Goal: Communication & Community: Answer question/provide support

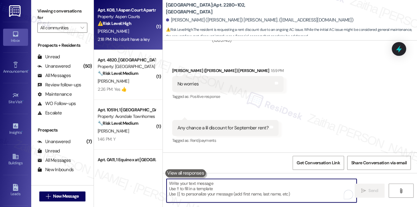
scroll to position [74, 0]
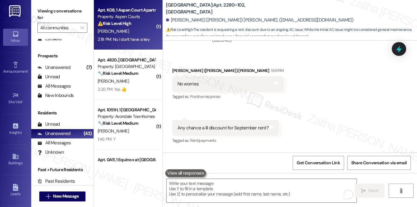
click at [136, 30] on div "D. Henderson" at bounding box center [126, 31] width 59 height 8
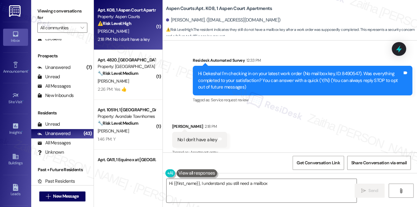
scroll to position [60, 0]
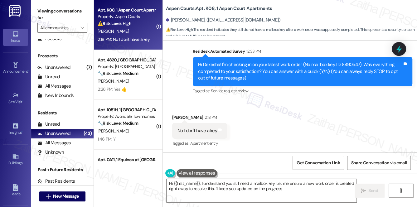
type textarea "Hi {{first_name}}, I understand you still need a mailbox key. Let me ensure a n…"
click at [399, 50] on icon at bounding box center [398, 49] width 7 height 10
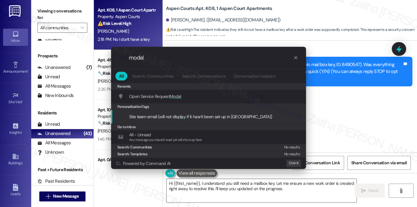
type input "modal"
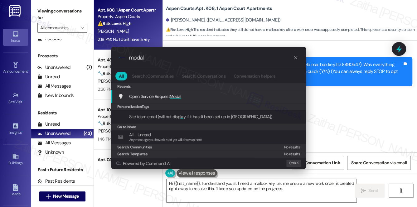
click at [174, 98] on span "Modal" at bounding box center [176, 97] width 12 height 6
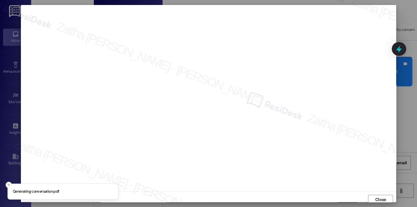
scroll to position [2, 0]
click at [375, 196] on span "Close" at bounding box center [380, 197] width 11 height 7
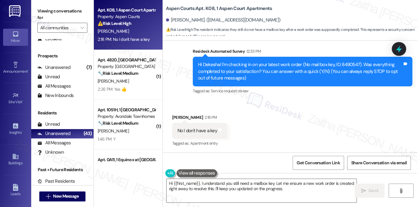
scroll to position [61, 0]
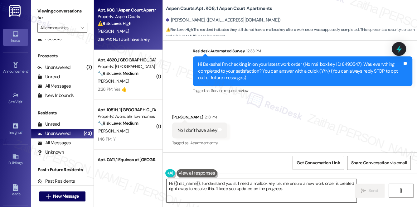
click at [170, 183] on textarea "Hi {{first_name}}, I understand you still need a mailbox key. Let me ensure a n…" at bounding box center [261, 190] width 190 height 23
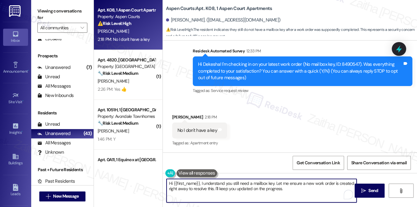
click at [170, 183] on textarea "Hi {{first_name}}, I understand you still need a mailbox key. Let me ensure a n…" at bounding box center [261, 190] width 190 height 23
click at [253, 186] on textarea "Thank you for letting me know, {{first_name}}, I understand you still need a ma…" at bounding box center [261, 190] width 190 height 23
drag, startPoint x: 332, startPoint y: 184, endPoint x: 238, endPoint y: 192, distance: 95.1
click at [238, 192] on textarea "Thank you for letting me know, {{first_name}}. I understand you still need a ma…" at bounding box center [261, 190] width 190 height 23
drag, startPoint x: 169, startPoint y: 183, endPoint x: 328, endPoint y: 191, distance: 159.9
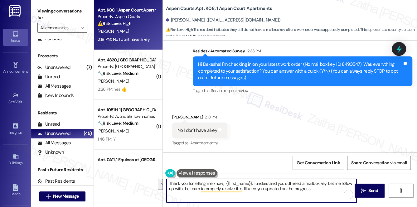
click at [328, 191] on textarea "Thank you for letting me know, {{first_name}}. I understand you still need a ma…" at bounding box center [261, 190] width 190 height 23
type textarea "Thank you for letting me know, {{first_name}}. I understand you still need a ma…"
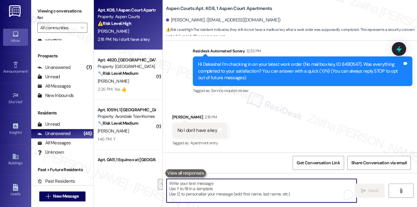
paste textarea "Thank you for letting me know, {{first_name}}. I understand you still need a ma…"
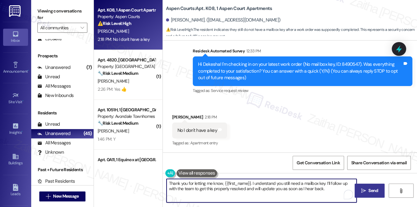
type textarea "Thank you for letting me know, {{first_name}}. I understand you still need a ma…"
click at [364, 189] on icon "" at bounding box center [363, 190] width 5 height 5
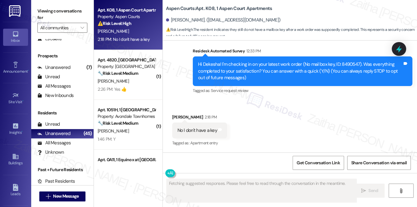
scroll to position [60, 0]
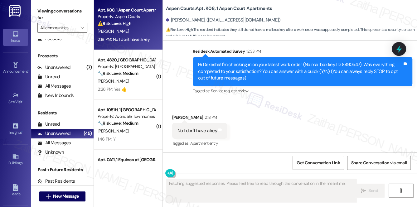
click at [347, 63] on div "Hi Dekesha! I'm checking in on your latest work order (No mail box key, ID: 849…" at bounding box center [300, 71] width 204 height 20
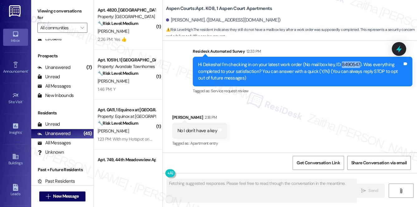
copy div "8490547"
click at [400, 50] on icon at bounding box center [398, 49] width 7 height 10
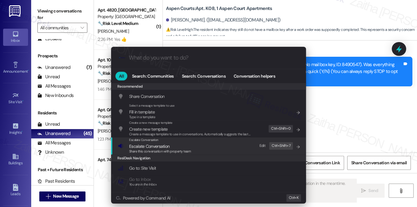
click at [155, 147] on span "Escalate Conversation" at bounding box center [149, 146] width 40 height 6
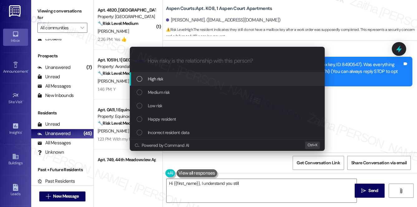
click at [165, 91] on span "Medium risk" at bounding box center [159, 92] width 22 height 7
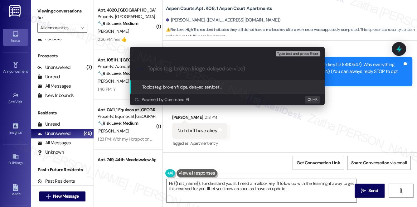
type textarea "Hi {{first_name}}, I understand you still need a mailbox key. I'll follow up wi…"
paste input "8490547"
click at [190, 65] on input "Follow Up on WO 8490547" at bounding box center [229, 68] width 164 height 7
click at [226, 66] on input "Follow Up on WO #8490547" at bounding box center [229, 68] width 164 height 7
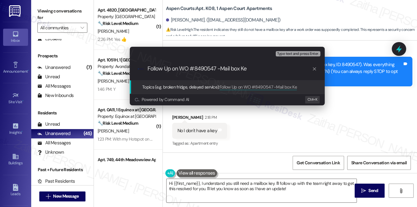
type input "Follow Up on WO #8490547 -Mail box Key"
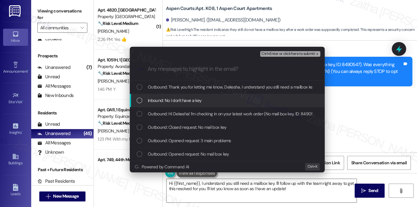
click at [206, 102] on div "Inbound: No I don't have a key" at bounding box center [228, 100] width 182 height 7
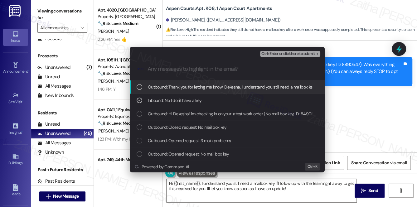
click at [298, 52] on span "Ctrl+Enter or click here to submit" at bounding box center [287, 54] width 53 height 4
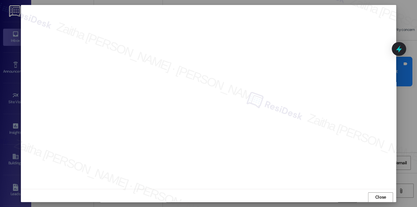
scroll to position [6, 0]
click at [375, 194] on span "Close" at bounding box center [380, 194] width 11 height 7
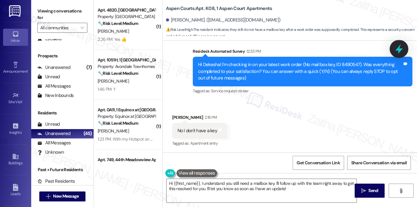
click at [394, 50] on icon at bounding box center [398, 49] width 11 height 11
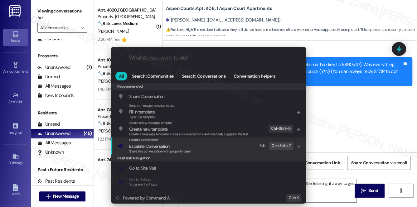
click at [148, 145] on span "Escalate Conversation" at bounding box center [149, 146] width 40 height 6
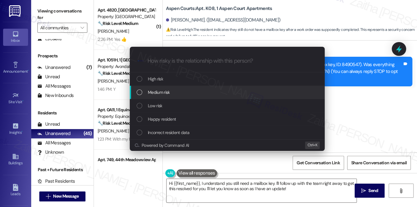
click at [160, 89] on span "Medium risk" at bounding box center [159, 92] width 22 height 7
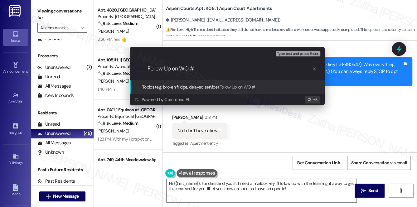
paste input "8490547"
type input "Follow Up on WO #8490547 -Mailbox key request"
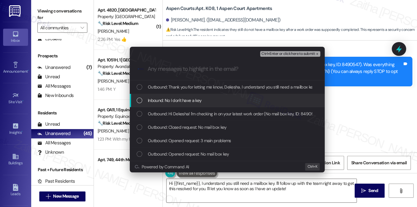
click at [218, 99] on div "Inbound: No I don't have a key" at bounding box center [228, 100] width 182 height 7
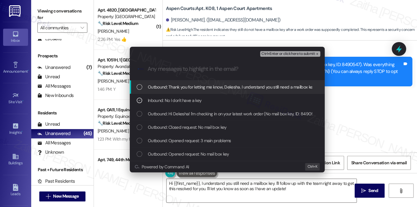
click at [288, 53] on span "Ctrl+Enter or click here to submit" at bounding box center [287, 54] width 53 height 4
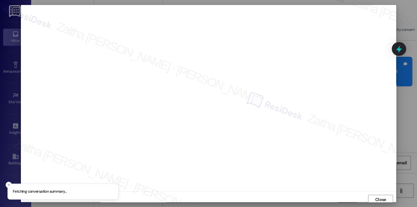
scroll to position [2, 0]
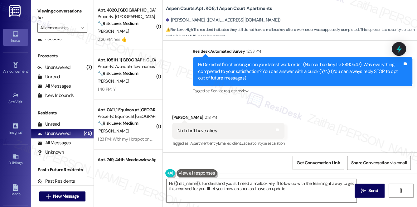
type textarea "Hi {{first_name}}, I understand you still need a mailbox key. I'll follow up wi…"
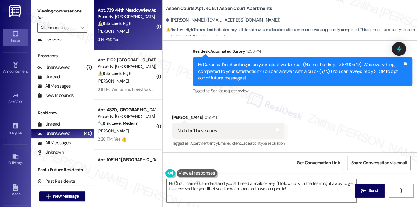
click at [152, 31] on div "M. Porter" at bounding box center [126, 31] width 59 height 8
type textarea "Hi {{first_name}}, I understand you still need a mailbox key. I'll follow up wi…"
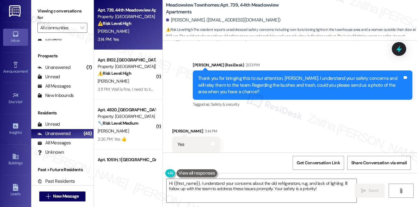
scroll to position [2359, 0]
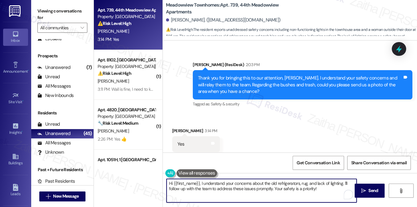
click at [169, 184] on textarea "Hi {{first_name}}, I understand your concerns about the old refrigerators, rug,…" at bounding box center [261, 190] width 190 height 23
drag, startPoint x: 169, startPoint y: 184, endPoint x: 323, endPoint y: 191, distance: 154.5
click at [323, 191] on textarea "Hi {{first_name}}, I understand your concerns about the old refrigerators, rug,…" at bounding box center [261, 190] width 190 height 23
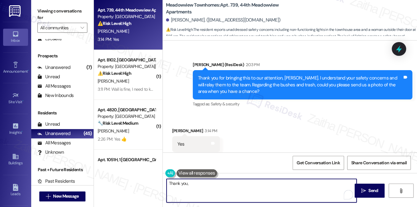
click at [177, 128] on div "Melissa Porter 3:14 PM" at bounding box center [196, 132] width 48 height 9
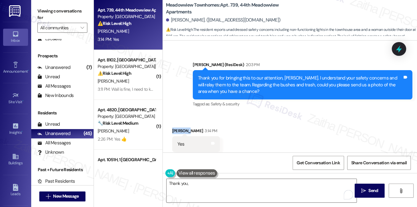
click at [177, 128] on div "Melissa Porter 3:14 PM" at bounding box center [196, 132] width 48 height 9
copy div "Melissa"
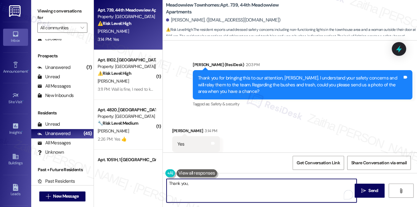
click at [204, 187] on textarea "Thank you," at bounding box center [261, 190] width 190 height 23
paste textarea "Melissa"
type textarea "Thank you, Melissa!"
drag, startPoint x: 190, startPoint y: 184, endPoint x: 161, endPoint y: 185, distance: 28.4
click at [161, 185] on div "Apt. 739, 44th Meadowview Apartments Property: Meadowview Townhomes ⚠️ Risk Lev…" at bounding box center [255, 103] width 323 height 207
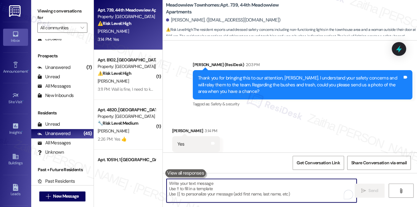
paste textarea "Thank you, {{first_name}}! Please go ahead and send the photos whenever you’re …"
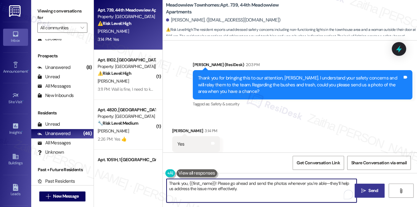
type textarea "Thank you, {{first_name}}! Please go ahead and send the photos whenever you’re …"
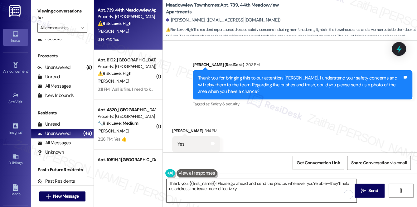
drag, startPoint x: 368, startPoint y: 187, endPoint x: 352, endPoint y: 180, distance: 17.4
click at [368, 187] on span "Send" at bounding box center [373, 190] width 10 height 7
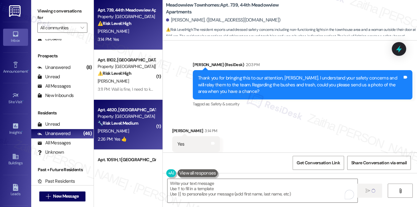
type textarea "Fetching suggested responses. Please feel free to read through the conversation…"
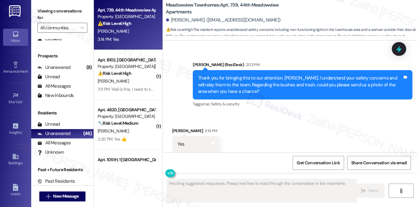
scroll to position [2359, 0]
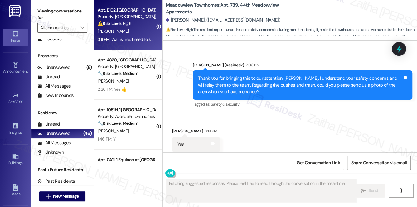
click at [140, 30] on div "[PERSON_NAME]" at bounding box center [126, 31] width 59 height 8
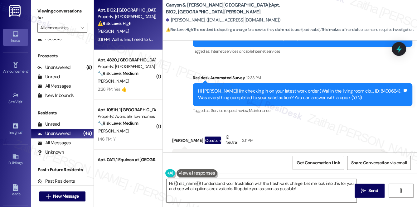
scroll to position [3228, 0]
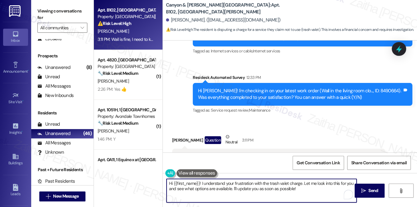
drag, startPoint x: 200, startPoint y: 183, endPoint x: 159, endPoint y: 183, distance: 41.5
click at [159, 183] on div "Apt. B102, 1 Canyon & Knox Landing Property: Canyon & Knox Landing ⚠️ Risk Leve…" at bounding box center [255, 103] width 323 height 207
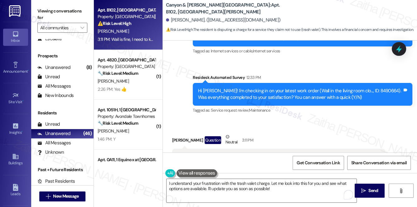
click at [176, 133] on div "Shannon Sligh Question Neutral 3:11 PM" at bounding box center [278, 140] width 213 height 15
copy div "Shannon"
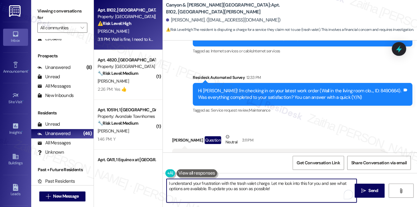
click at [268, 181] on textarea "I understand your frustration with the trash valet charge. Let me look into thi…" at bounding box center [261, 190] width 190 height 23
paste textarea "Shannon"
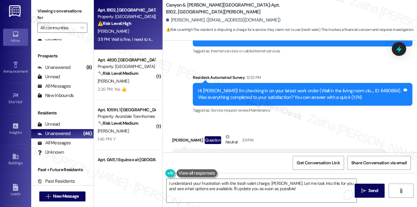
drag, startPoint x: 176, startPoint y: 130, endPoint x: 377, endPoint y: 132, distance: 201.1
click at [377, 149] on div "Wall is fine, I need to know about the money charged to me for a service I DO N…" at bounding box center [278, 157] width 213 height 16
copy div "Wall is fine, I need to know about the money charged to me for a service I DO N…"
click at [290, 129] on div "Received via SMS Shannon Sligh Question Neutral 3:11 PM Wall is fine, I need to…" at bounding box center [278, 154] width 223 height 50
click at [168, 183] on textarea "I understand your frustration with the trash valet charge, Shannon. Let me look…" at bounding box center [261, 190] width 190 height 23
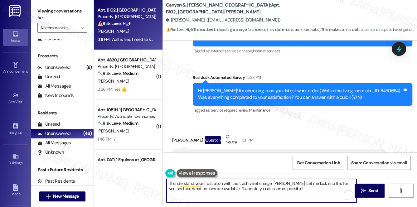
type textarea "I understand your frustration with the trash valet charge, Shannon. Let me look…"
drag, startPoint x: 167, startPoint y: 183, endPoint x: 283, endPoint y: 188, distance: 116.4
click at [283, 188] on textarea "I understand your frustration with the trash valet charge, Shannon. Let me look…" at bounding box center [261, 190] width 190 height 23
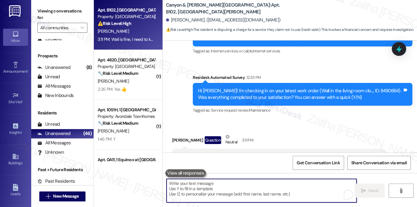
paste textarea "Hi {{first_name}}, thank you for clarifying about the wall. I understand your c…"
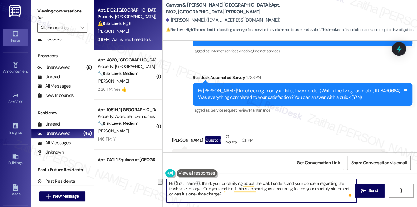
drag, startPoint x: 202, startPoint y: 183, endPoint x: 161, endPoint y: 183, distance: 41.5
click at [161, 183] on div "Apt. B102, 1 Canyon & Knox Landing Property: Canyon & Knox Landing ⚠️ Risk Leve…" at bounding box center [255, 103] width 323 height 207
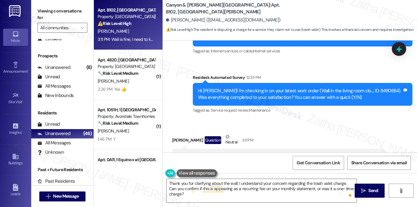
click at [179, 133] on div "Shannon Sligh Question Neutral 3:11 PM" at bounding box center [278, 140] width 213 height 15
copy div "Shannon"
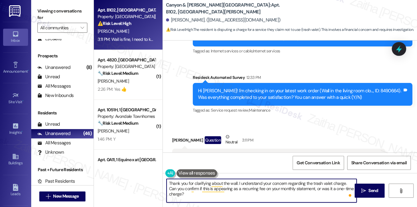
click at [236, 182] on textarea "Thank you for clarifying about the wall. I understand your concern regarding th…" at bounding box center [261, 190] width 190 height 23
paste textarea "Shannon"
drag, startPoint x: 183, startPoint y: 189, endPoint x: 209, endPoint y: 195, distance: 26.7
click at [209, 195] on textarea "Thank you for clarifying about the wall, Shannon. I understand your concern reg…" at bounding box center [261, 190] width 190 height 23
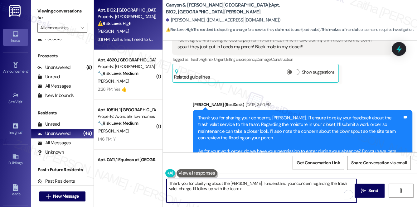
scroll to position [2576, 0]
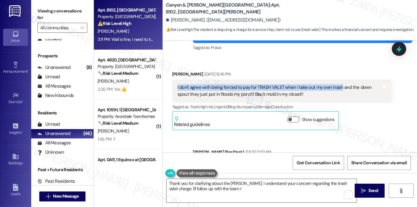
drag, startPoint x: 177, startPoint y: 60, endPoint x: 340, endPoint y: 57, distance: 163.1
click at [340, 80] on div "I don't agree with being forced to pay for TRASH VALET when I take out my own t…" at bounding box center [282, 91] width 220 height 23
copy div "I don't agree with being forced to pay for TRASH VALET when I take out my own t…"
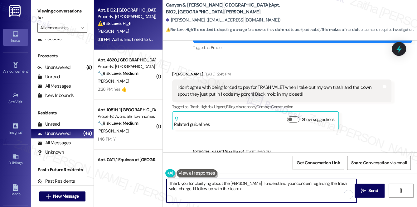
drag, startPoint x: 183, startPoint y: 188, endPoint x: 242, endPoint y: 186, distance: 59.0
click at [242, 186] on textarea "Thank you for clarifying about the wall, Shannon. I understand your concern reg…" at bounding box center [261, 190] width 190 height 23
click at [238, 191] on textarea "Thank you for clarifying about the wall, Shannon. I understand your concern reg…" at bounding box center [261, 190] width 190 height 23
drag, startPoint x: 182, startPoint y: 188, endPoint x: 237, endPoint y: 189, distance: 54.6
click at [237, 189] on textarea "Thank you for clarifying about the wall, Shannon. I understand your concern reg…" at bounding box center [261, 190] width 190 height 23
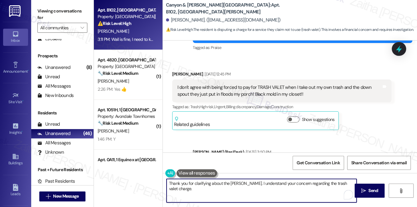
paste textarea "I’ll follow up with the team on this and get back to you with an update as soon…"
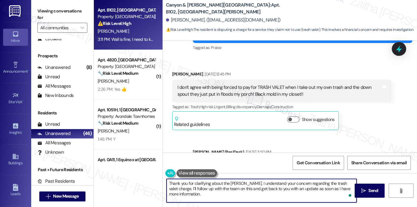
click at [240, 188] on textarea "Thank you for clarifying about the wall, Shannon. I understand your concern reg…" at bounding box center [261, 190] width 190 height 23
click at [205, 193] on textarea "Thank you for clarifying about the wall, Shannon. I understand your concern reg…" at bounding box center [261, 190] width 190 height 23
type textarea "Thank you for clarifying about the wall, Shannon. I understand your concern reg…"
click at [375, 189] on span "Send" at bounding box center [373, 190] width 10 height 7
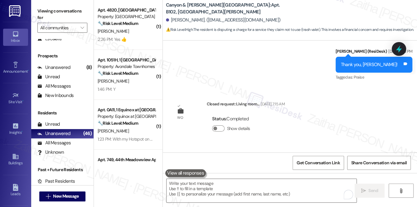
scroll to position [3228, 0]
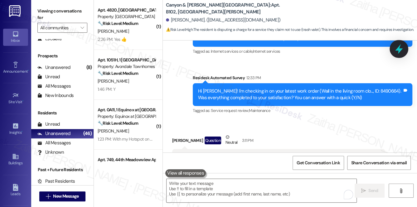
click at [402, 47] on icon at bounding box center [398, 49] width 11 height 11
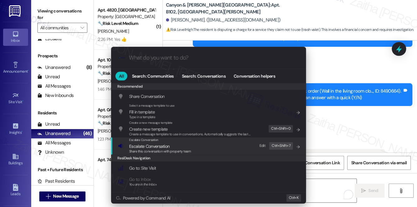
click at [157, 145] on span "Escalate Conversation" at bounding box center [149, 146] width 40 height 6
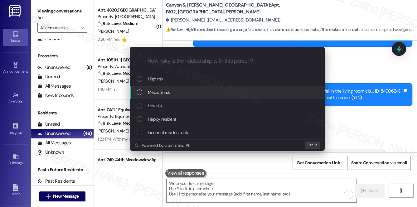
click at [169, 94] on span "Medium risk" at bounding box center [159, 92] width 22 height 7
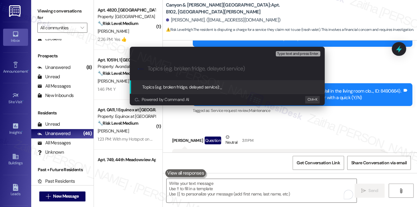
paste input "Follow-Up on Trash Valet Charge"
type input "Follow-Up on Trash Valet Charge"
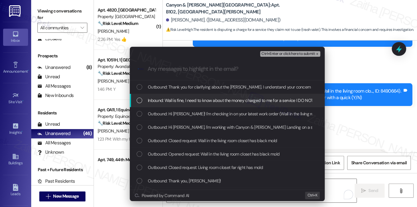
click at [215, 96] on div "Inbound: Wall is fine, I need to know about the money charged to me for a servi…" at bounding box center [227, 100] width 195 height 13
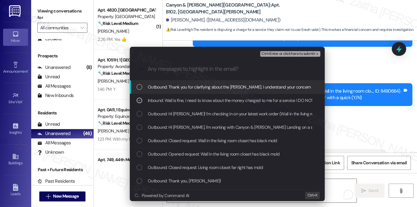
click at [287, 52] on span "Ctrl+Enter or click here to submit" at bounding box center [287, 54] width 53 height 4
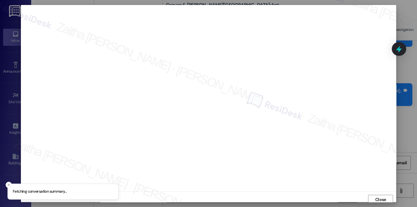
scroll to position [2, 0]
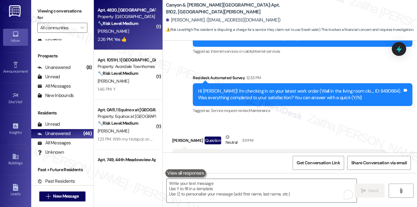
click at [139, 36] on div "2:26 PM: Yes 👍 2:26 PM: Yes 👍" at bounding box center [126, 40] width 59 height 8
type textarea "Fetching suggested responses. Please feel free to read through the conversation…"
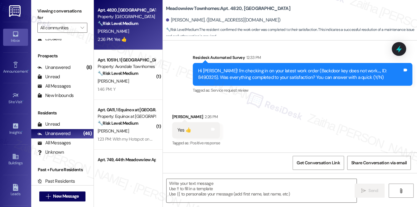
scroll to position [2505, 0]
click at [231, 186] on textarea at bounding box center [261, 190] width 190 height 23
drag, startPoint x: 175, startPoint y: 130, endPoint x: 198, endPoint y: 129, distance: 22.8
click at [198, 129] on div "Yes 👍 Tags and notes" at bounding box center [196, 130] width 48 height 16
copy div "Yes 👍"
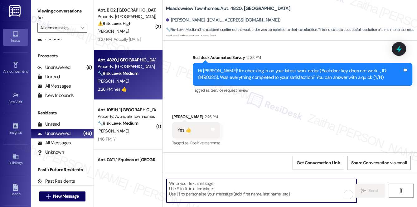
click at [205, 186] on textarea "To enrich screen reader interactions, please activate Accessibility in Grammarl…" at bounding box center [261, 190] width 190 height 23
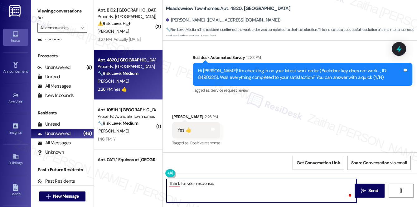
paste textarea "We truly appreciate your feedback and are glad to know the service met your exp…"
click at [180, 183] on textarea "Thank for your response. We truly appreciate your feedback and are glad to know…" at bounding box center [261, 190] width 190 height 23
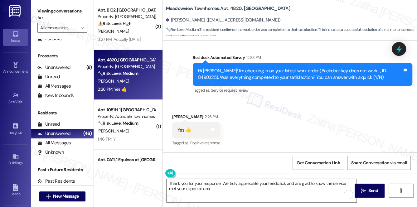
click at [175, 115] on div "Gabriel Bell 2:26 PM" at bounding box center [196, 117] width 48 height 9
copy div "Gabriel"
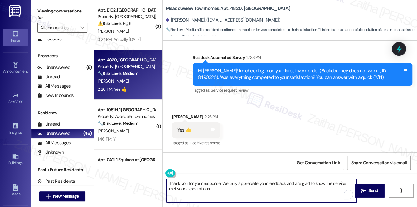
click at [218, 182] on textarea "Thank you for your response. We truly appreciate your feedback and are glad to …" at bounding box center [261, 190] width 190 height 23
paste textarea "Gabriel"
click at [238, 181] on textarea "Thank you for your response,Gabriel. We truly appreciate your feedback and are …" at bounding box center [261, 190] width 190 height 23
click at [239, 189] on textarea "Thank you for your response, Gabriel. We truly appreciate your feedback and are…" at bounding box center [261, 190] width 190 height 23
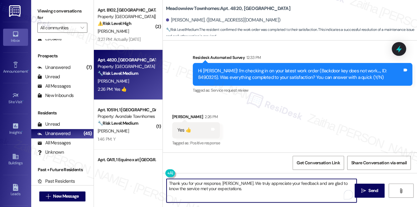
paste textarea "We'd also love to hear your thoughts. Has {{property}} lived up to your expecta…"
type textarea "Thank you for your response, [PERSON_NAME]. We truly appreciate your feedback a…"
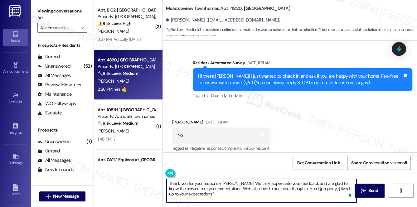
scroll to position [2505, 0]
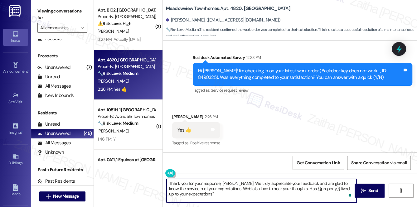
click at [183, 188] on textarea "Thank you for your response, [PERSON_NAME]. We truly appreciate your feedback a…" at bounding box center [261, 190] width 190 height 23
drag, startPoint x: 237, startPoint y: 182, endPoint x: 244, endPoint y: 195, distance: 14.5
click at [244, 195] on textarea "Thank you for your response, [PERSON_NAME]. We truly appreciate your feedback a…" at bounding box center [261, 190] width 190 height 23
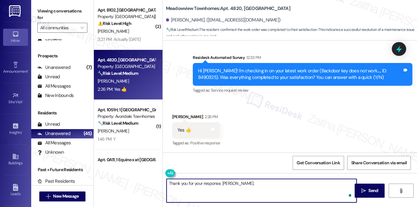
paste textarea "We'd also love to hear your thoughts. Has {{property}} lived up to your expecta…"
drag, startPoint x: 238, startPoint y: 183, endPoint x: 245, endPoint y: 187, distance: 8.4
click at [244, 195] on textarea "Thank you for your response, [PERSON_NAME]. We'd also love to hear your thought…" at bounding box center [261, 190] width 190 height 23
paste textarea "I'm happy the work order was completed to your satisfaction! We'd also love to …"
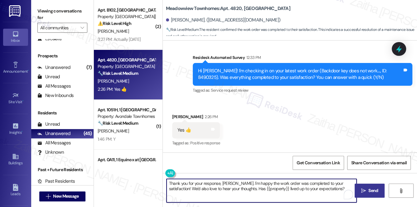
type textarea "Thank you for your response, [PERSON_NAME]. I'm happy the work order was comple…"
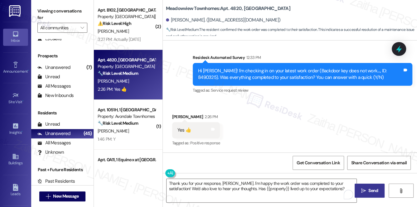
click at [367, 186] on button " Send" at bounding box center [370, 191] width 30 height 14
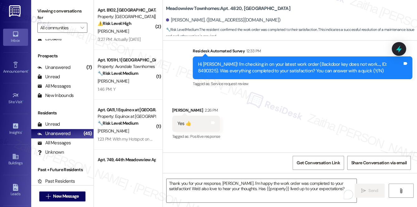
scroll to position [2555, 0]
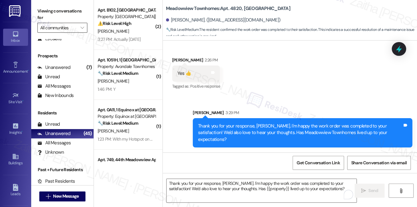
click at [57, 29] on input "All communities" at bounding box center [58, 28] width 37 height 10
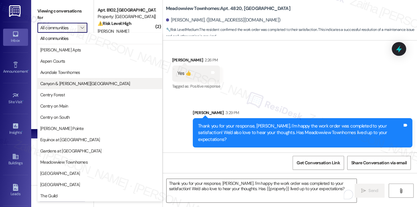
click at [75, 84] on span "Canyon & [PERSON_NAME][GEOGRAPHIC_DATA]" at bounding box center [85, 83] width 90 height 6
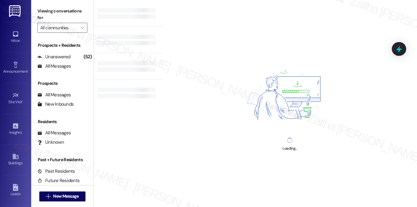
type input "Canyon & [PERSON_NAME][GEOGRAPHIC_DATA]"
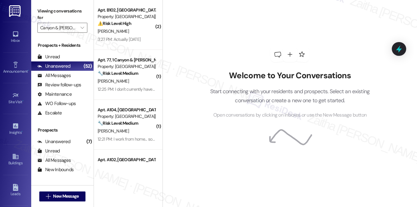
scroll to position [74, 0]
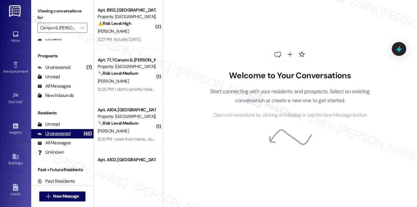
click at [56, 135] on div "Unanswered" at bounding box center [53, 133] width 33 height 7
click at [397, 51] on icon at bounding box center [399, 49] width 8 height 8
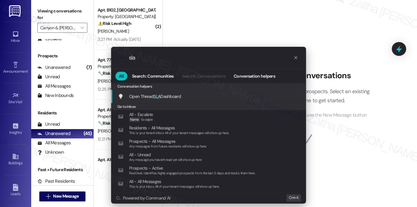
type input "sla"
click at [173, 97] on span "Open Thread SLA Dashboard" at bounding box center [155, 97] width 52 height 6
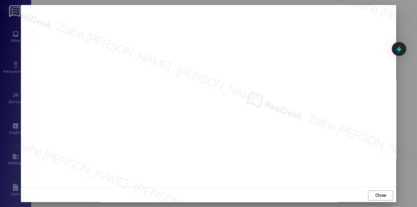
scroll to position [6, 0]
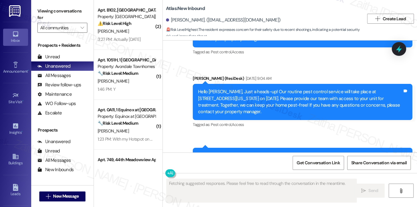
scroll to position [10422, 0]
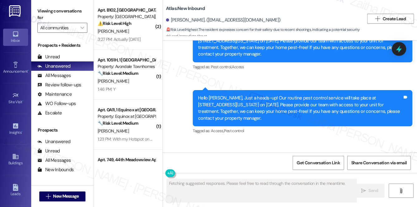
click at [291, 200] on button "Hide Suggestions" at bounding box center [294, 203] width 12 height 6
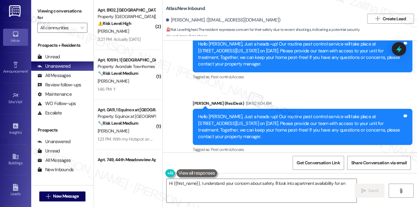
scroll to position [10311, 0]
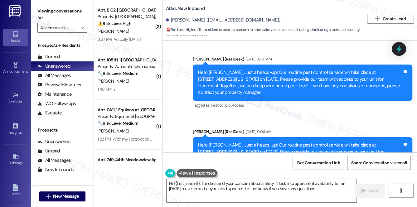
type textarea "Hi {{first_name}}, I understand your concern about safety. I'll look into apart…"
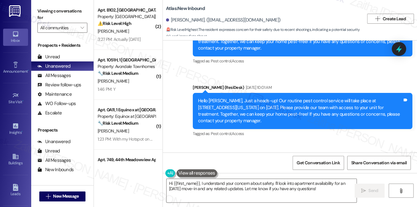
scroll to position [10339, 0]
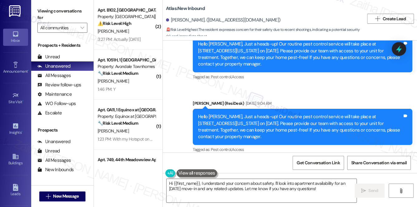
drag, startPoint x: 176, startPoint y: 104, endPoint x: 304, endPoint y: 114, distance: 128.9
copy div "Hi Sarah are there any updates on apartments availability? I would love to be m…"
